Goal: Information Seeking & Learning: Learn about a topic

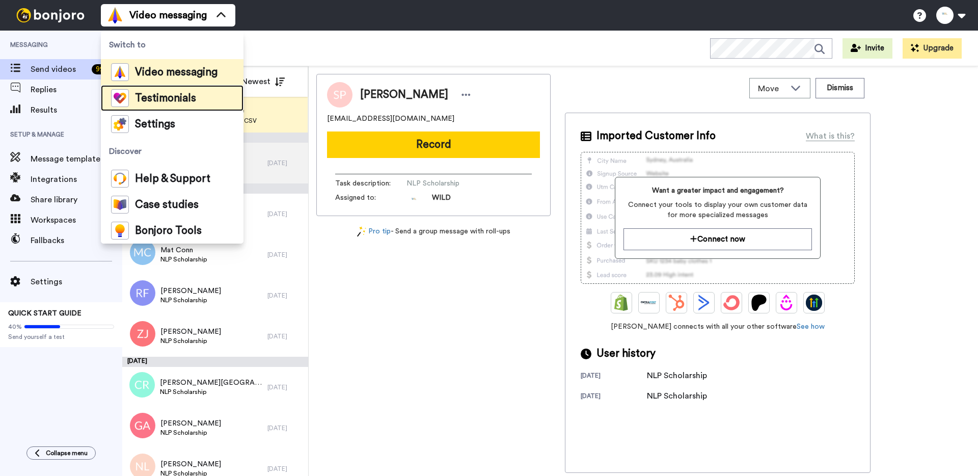
click at [172, 93] on span "Testimonials" at bounding box center [165, 98] width 61 height 10
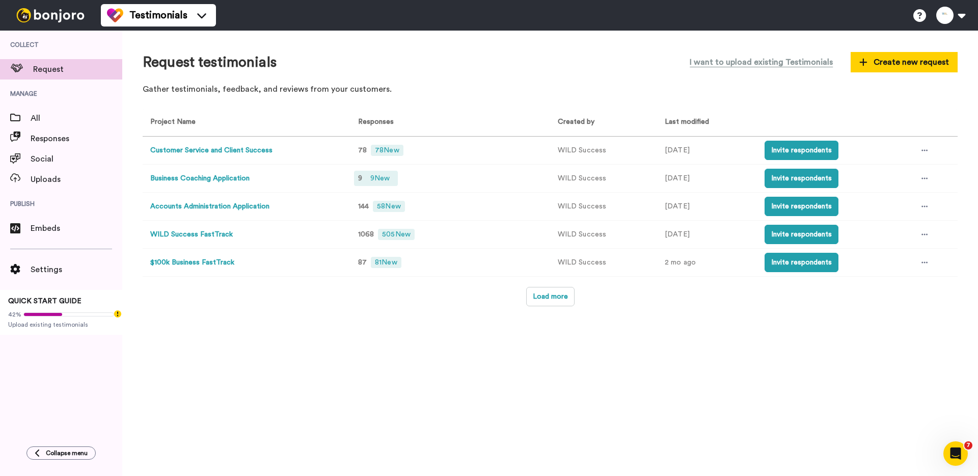
click at [379, 176] on span "9 New" at bounding box center [379, 178] width 27 height 11
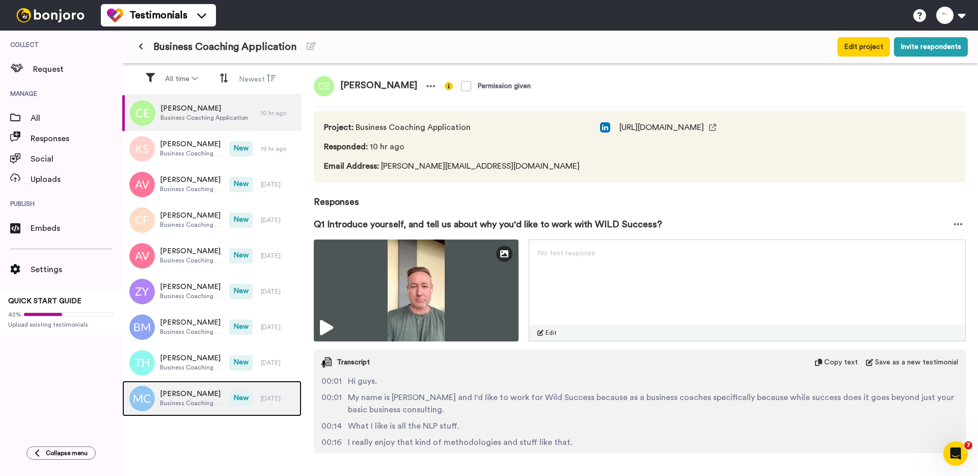
click at [194, 384] on div "[PERSON_NAME] Business Coaching Application" at bounding box center [175, 398] width 107 height 36
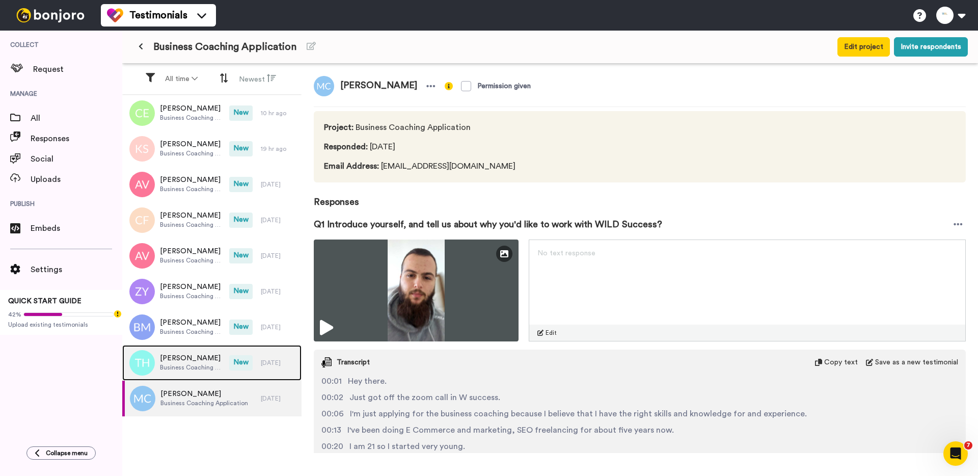
click at [208, 360] on span "[PERSON_NAME]" at bounding box center [192, 358] width 64 height 10
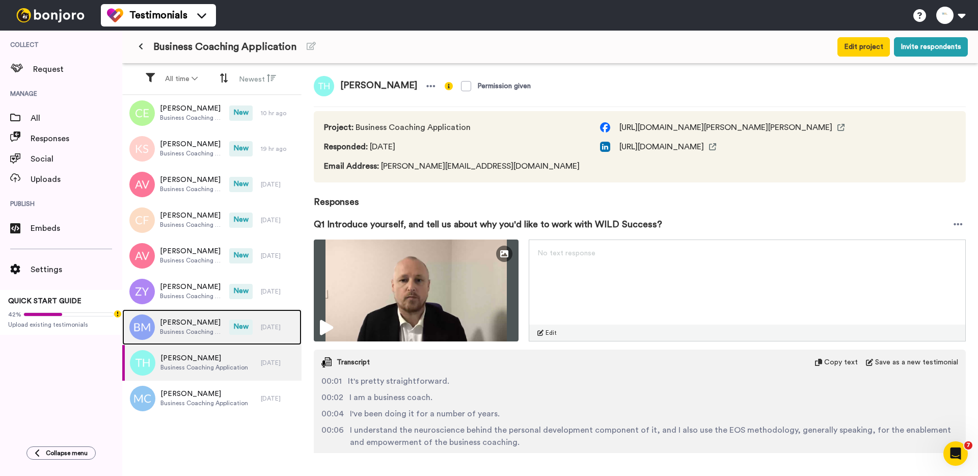
click at [201, 326] on span "[PERSON_NAME]" at bounding box center [192, 322] width 64 height 10
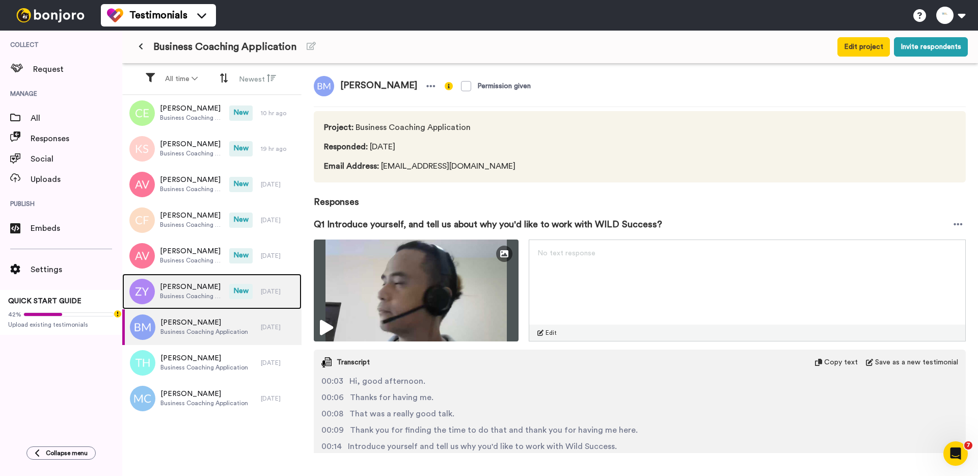
click at [182, 292] on span "Business Coaching Application" at bounding box center [192, 296] width 64 height 8
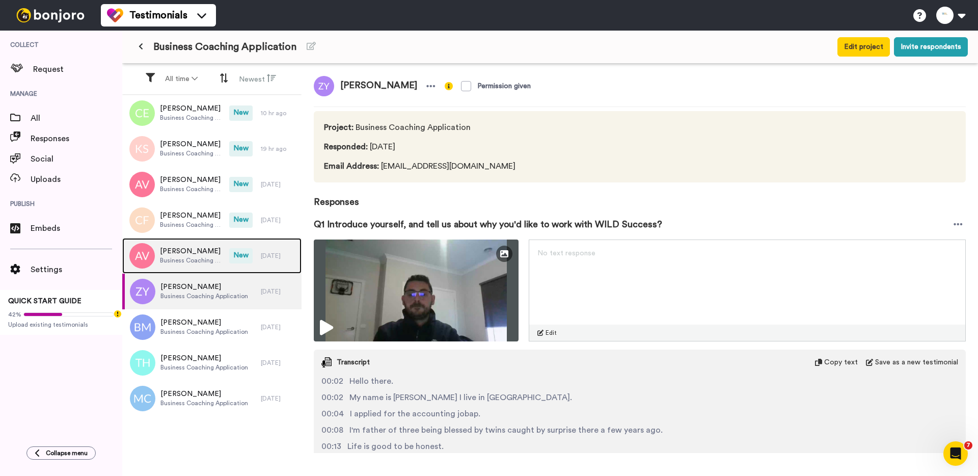
click at [183, 254] on span "[PERSON_NAME]" at bounding box center [192, 251] width 64 height 10
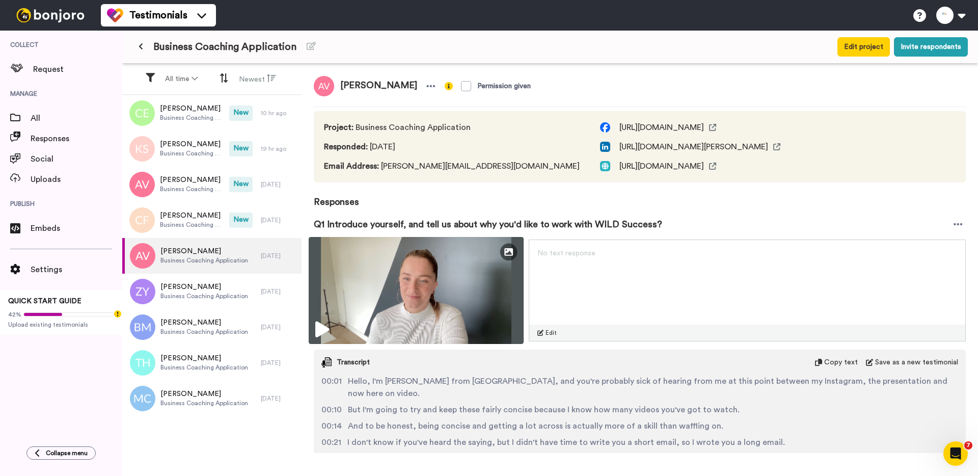
click at [328, 329] on icon at bounding box center [322, 329] width 14 height 16
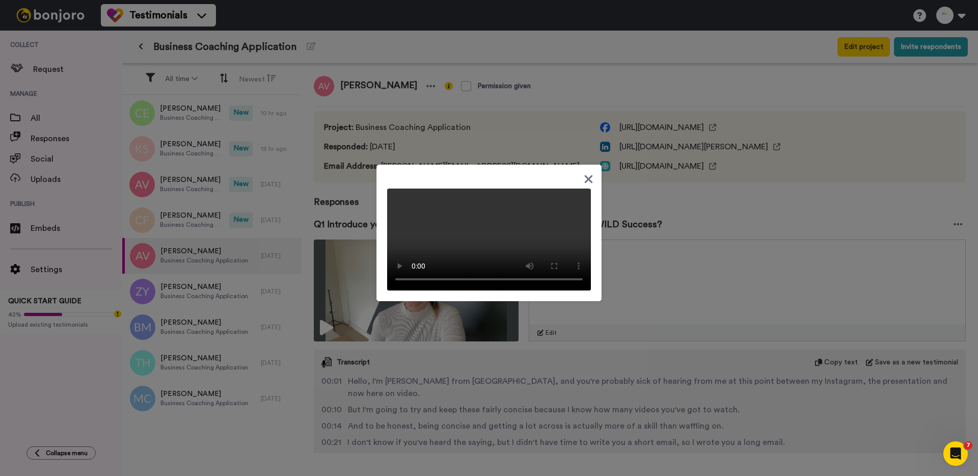
click at [486, 364] on div at bounding box center [489, 238] width 978 height 476
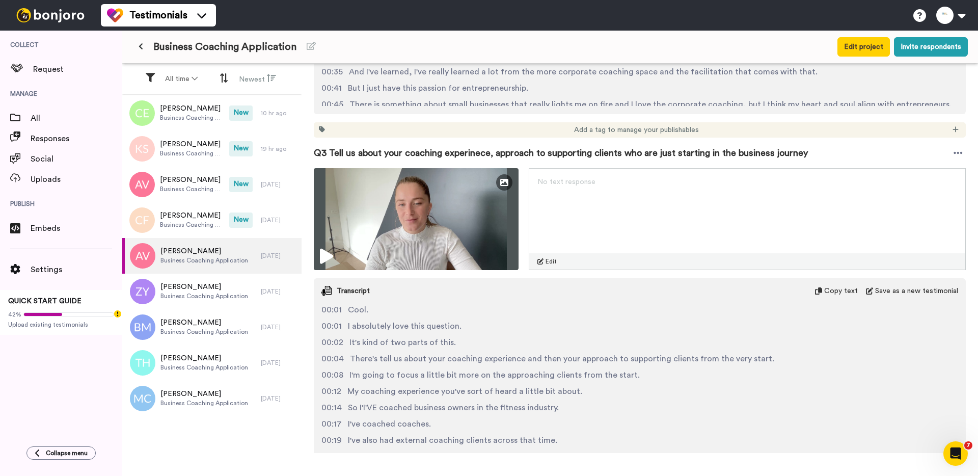
scroll to position [797, 0]
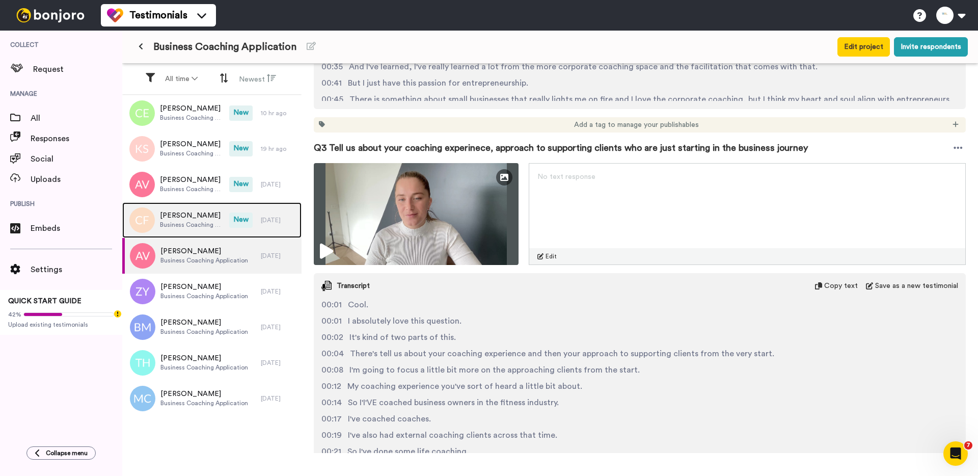
click at [204, 217] on span "[PERSON_NAME]" at bounding box center [192, 215] width 64 height 10
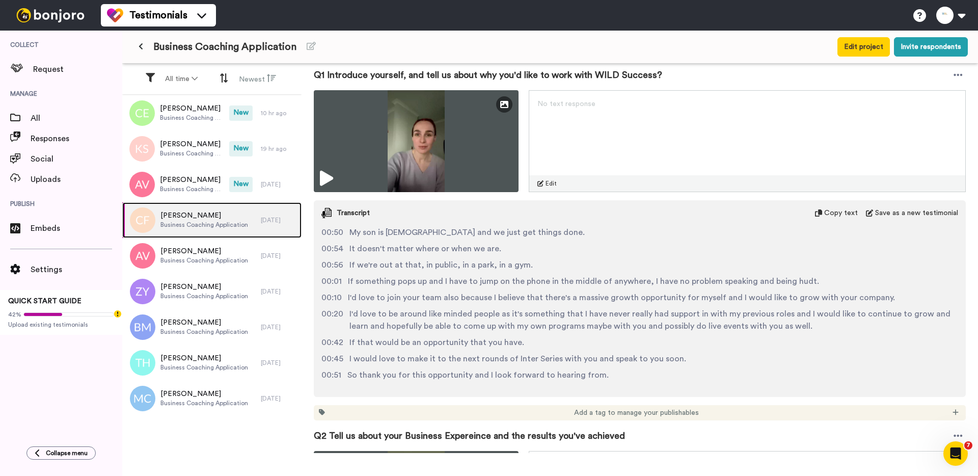
scroll to position [158, 0]
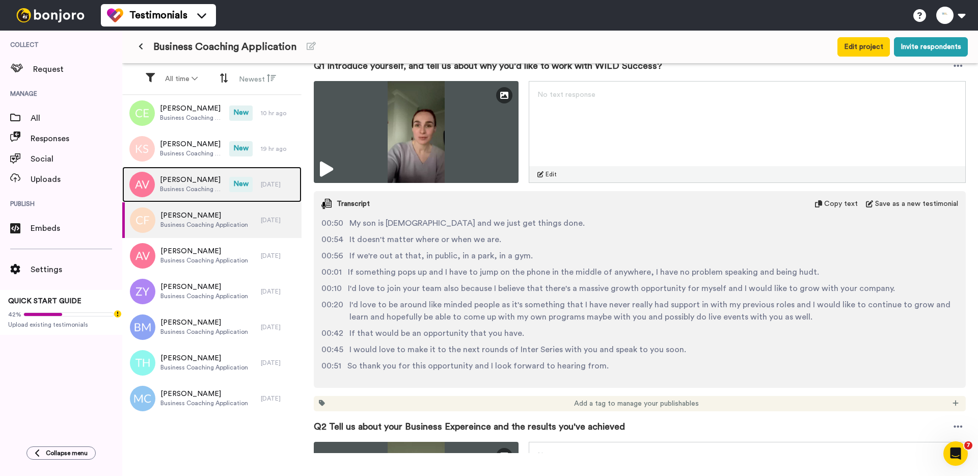
click at [198, 190] on span "Business Coaching Application" at bounding box center [192, 189] width 64 height 8
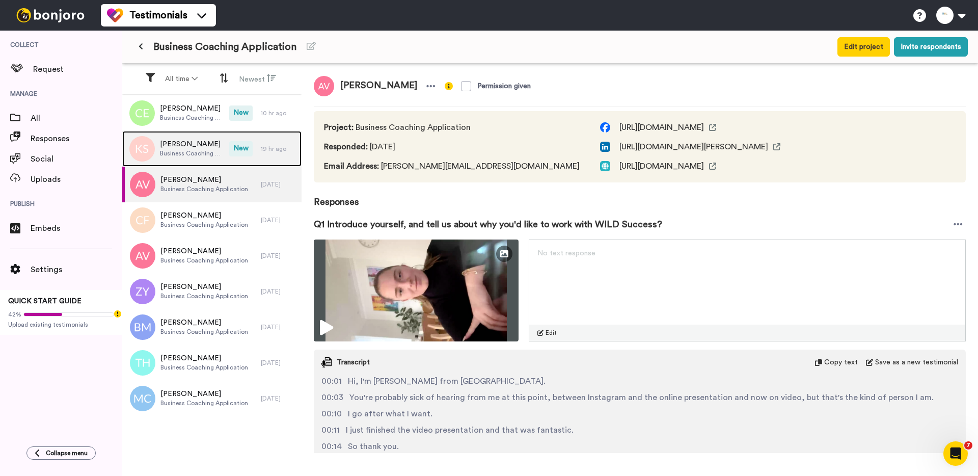
click at [203, 151] on span "Business Coaching Application" at bounding box center [192, 153] width 64 height 8
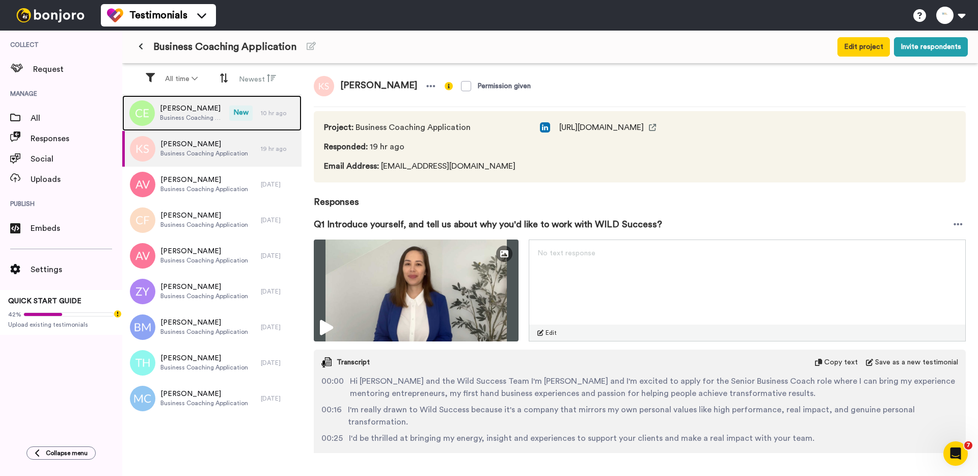
click at [215, 114] on span "Business Coaching Application" at bounding box center [192, 118] width 64 height 8
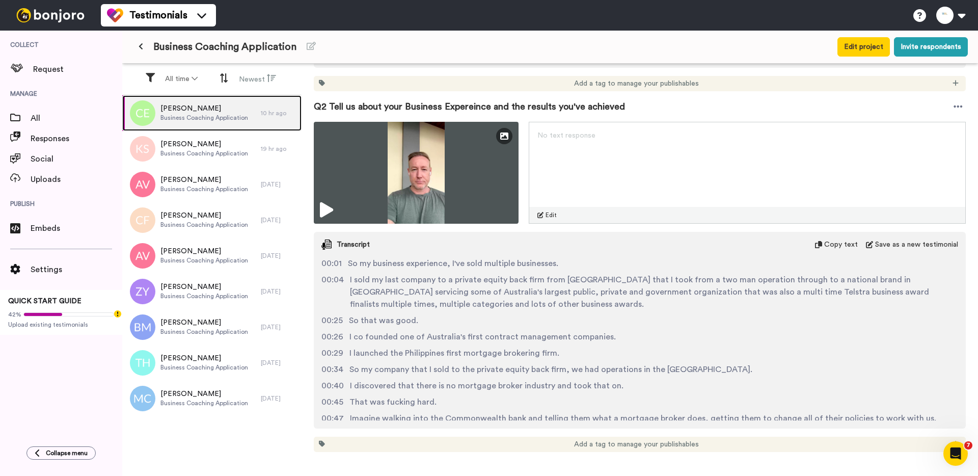
scroll to position [411, 0]
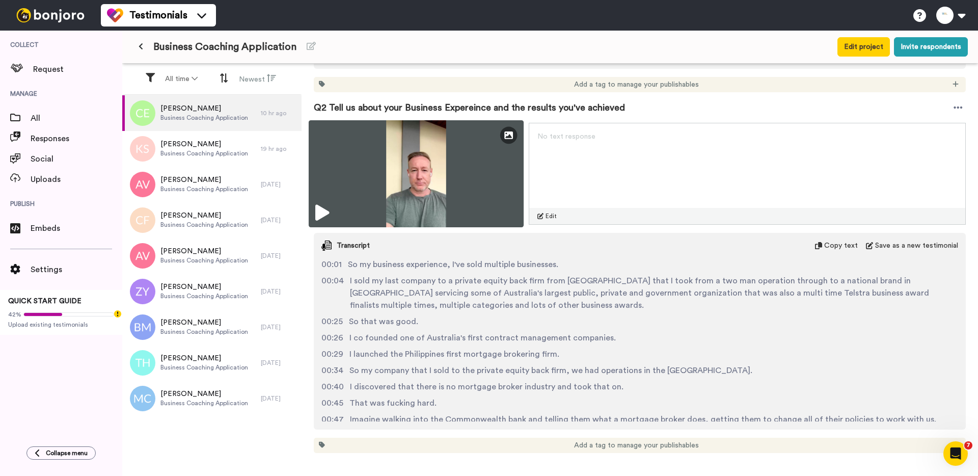
click at [411, 199] on img at bounding box center [416, 173] width 215 height 107
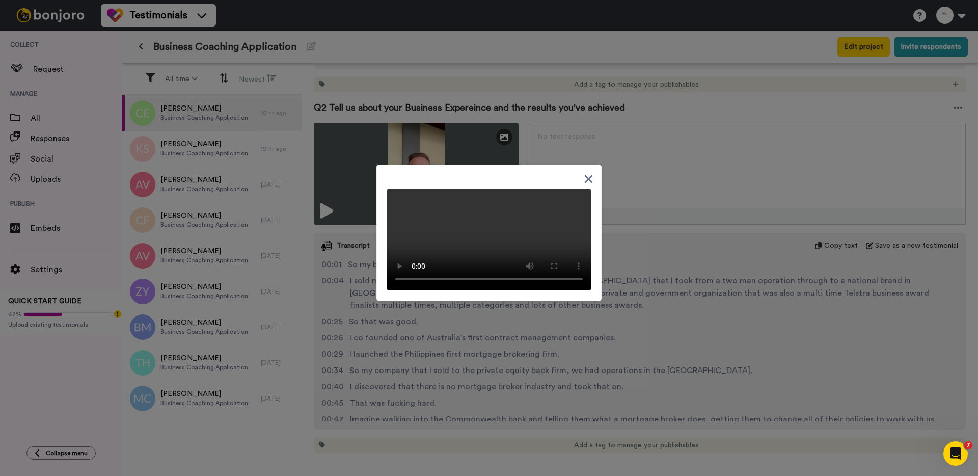
click at [337, 274] on div at bounding box center [489, 238] width 978 height 476
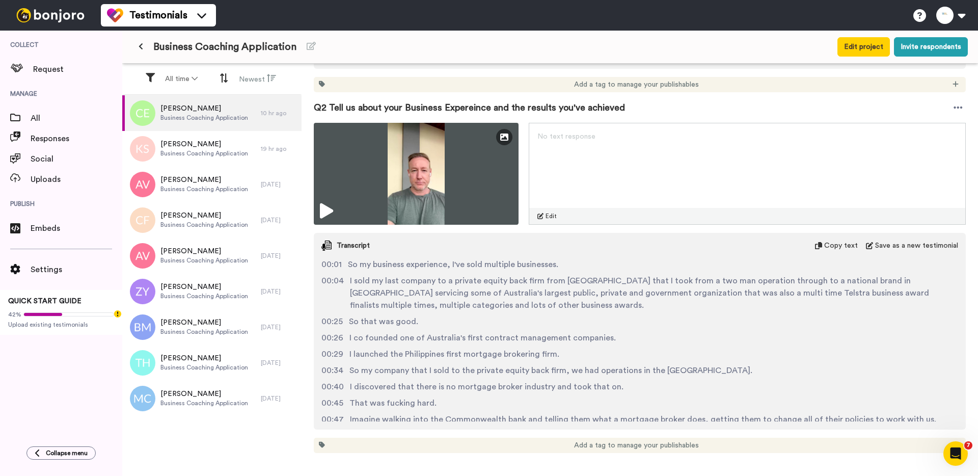
click at [140, 46] on icon at bounding box center [141, 46] width 5 height 7
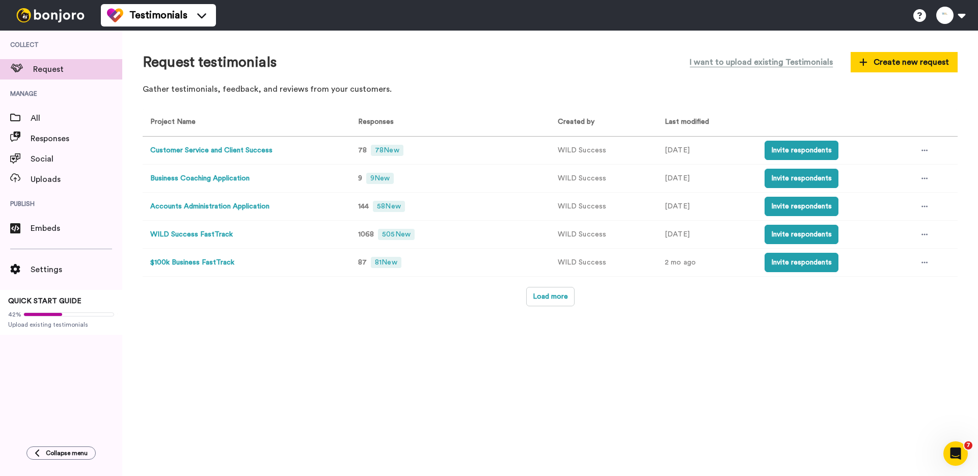
click at [219, 147] on button "Customer Service and Client Success" at bounding box center [211, 150] width 122 height 11
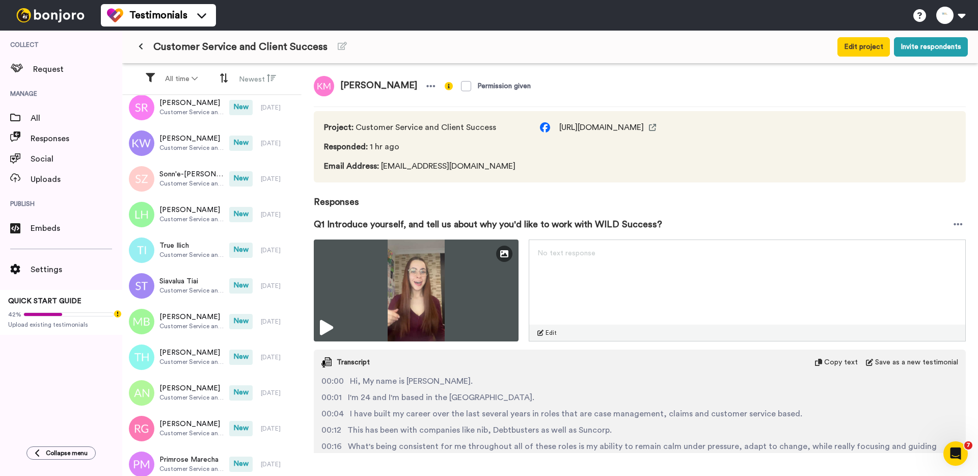
scroll to position [1789, 0]
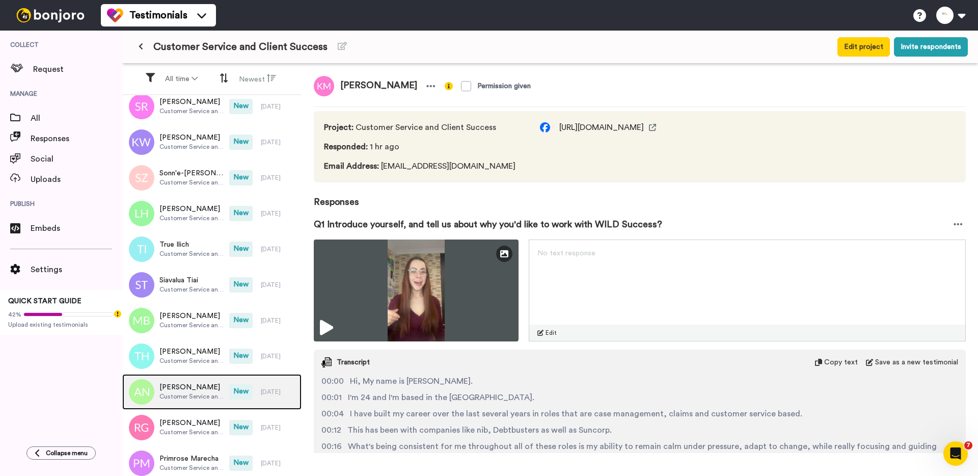
click at [210, 396] on span "Customer Service and Client Success" at bounding box center [191, 396] width 65 height 8
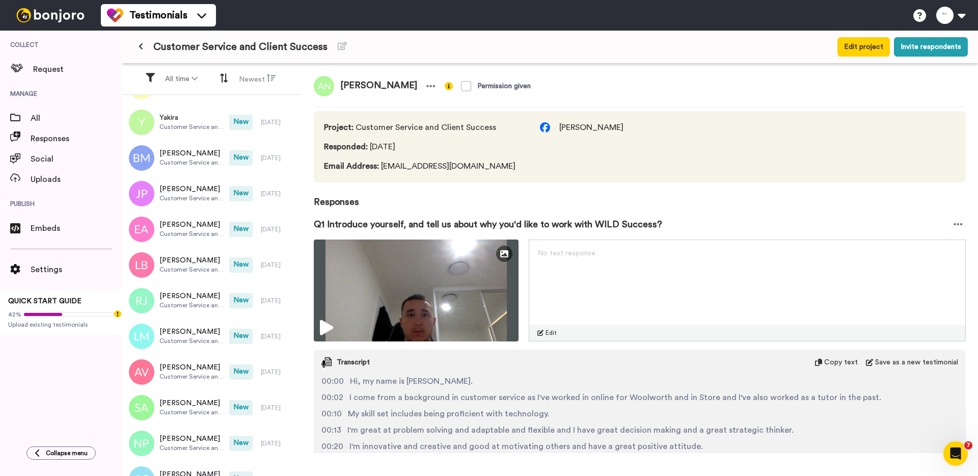
scroll to position [2398, 0]
